Goal: Information Seeking & Learning: Compare options

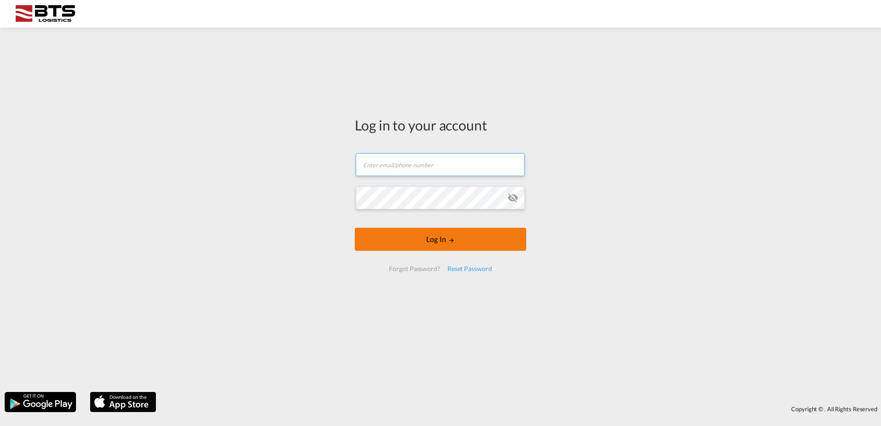
type input "[DOMAIN_NAME][EMAIL_ADDRESS][DOMAIN_NAME]"
click at [428, 234] on button "Log In" at bounding box center [440, 239] width 171 height 23
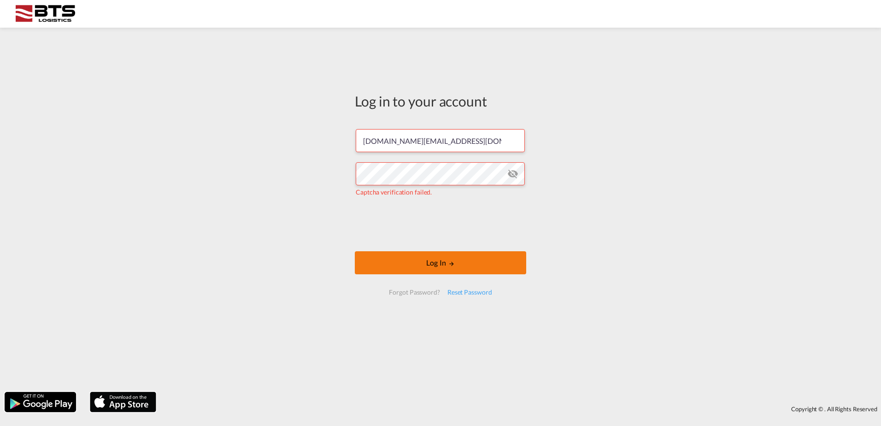
click at [413, 264] on button "Log In" at bounding box center [440, 262] width 171 height 23
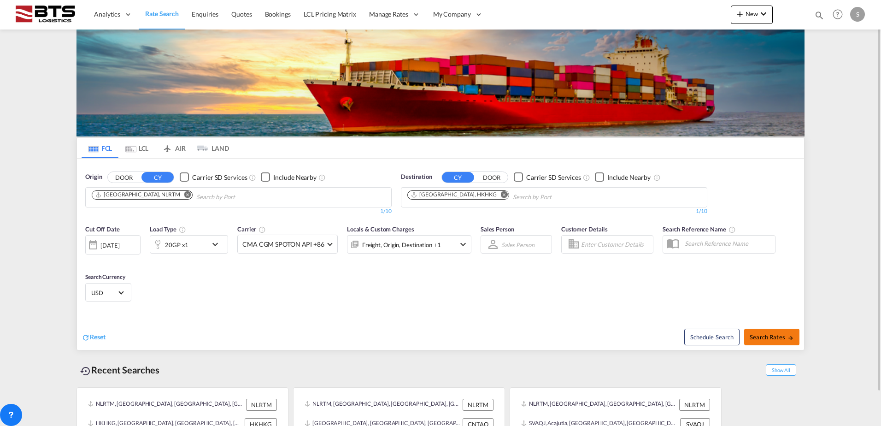
click at [763, 338] on span "Search Rates" at bounding box center [772, 336] width 44 height 7
type input "NLRTM to HKHKG / [DATE]"
